Goal: Task Accomplishment & Management: Manage account settings

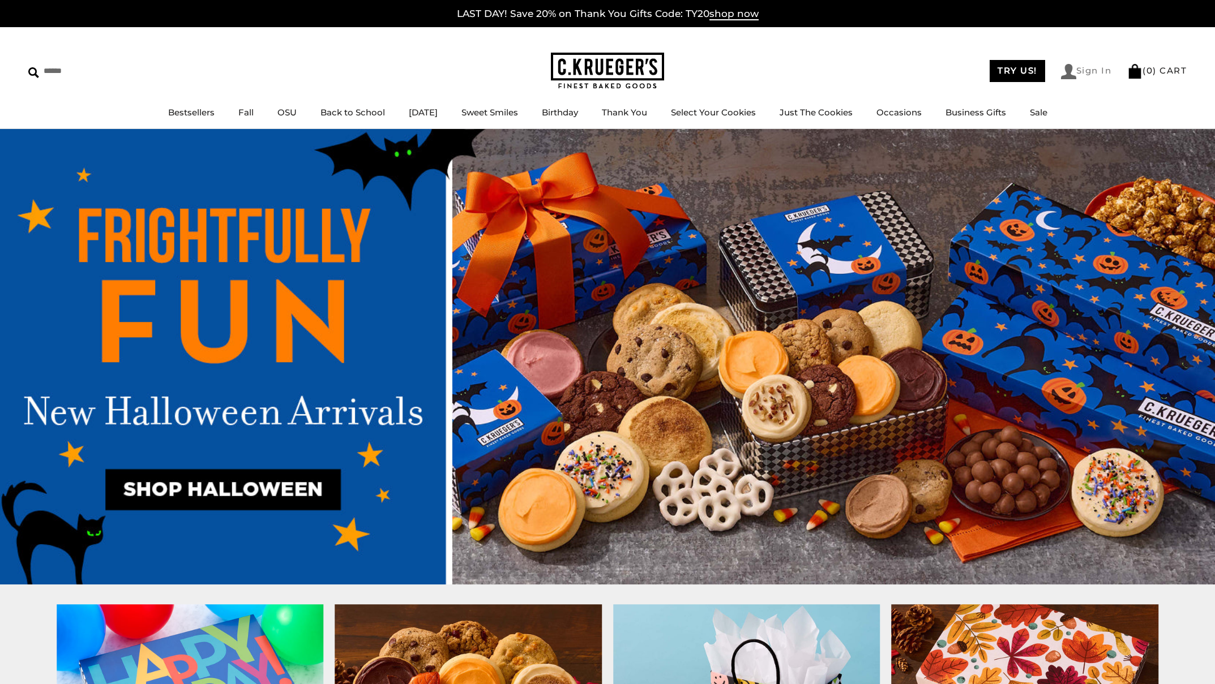
click at [1093, 71] on link "Sign In" at bounding box center [1086, 71] width 51 height 15
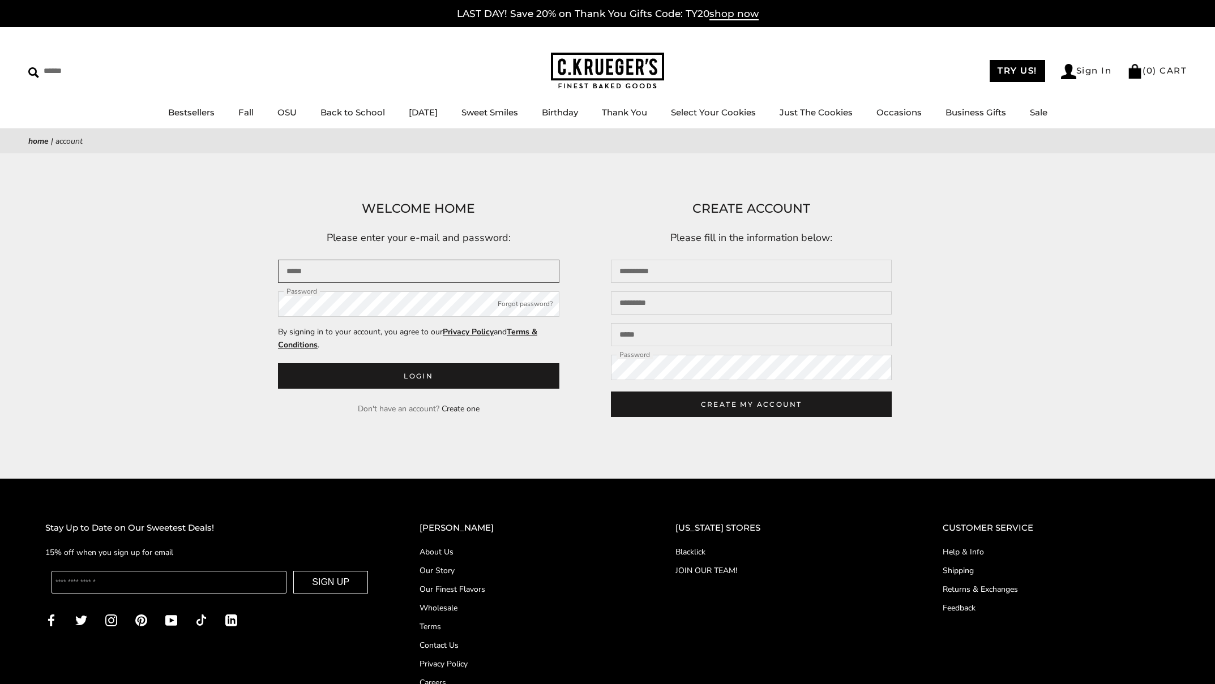
click at [357, 283] on input "Email" at bounding box center [418, 271] width 281 height 23
type input "**********"
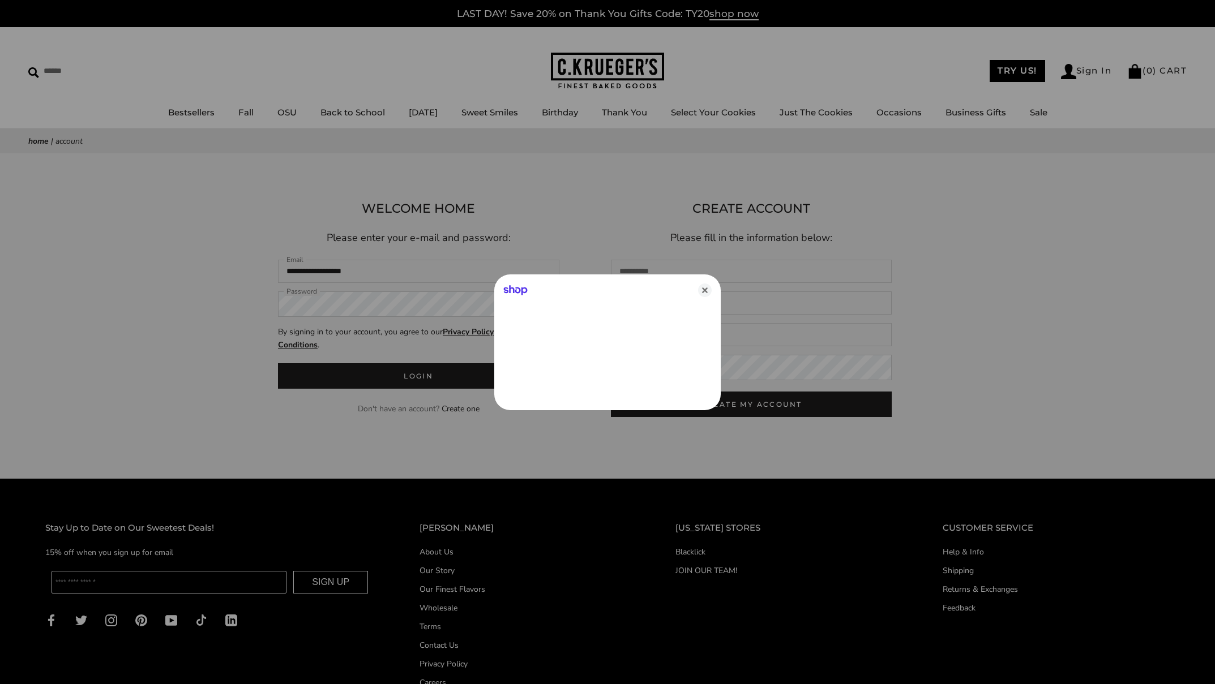
click at [709, 290] on icon "Close" at bounding box center [705, 291] width 14 height 14
